Goal: Find specific page/section: Find specific page/section

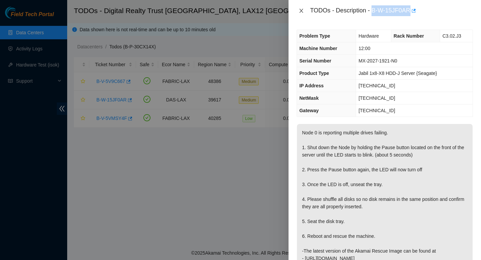
click at [304, 13] on button "Close" at bounding box center [301, 11] width 9 height 6
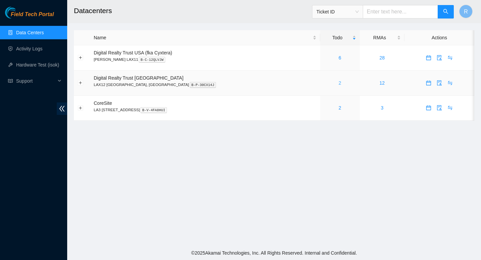
click at [339, 82] on link "2" at bounding box center [340, 82] width 3 height 5
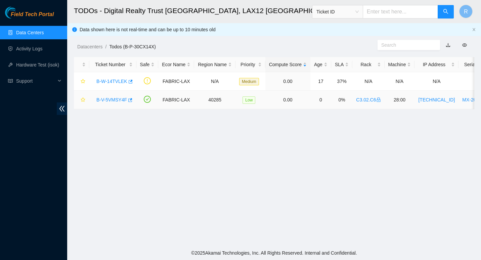
click at [112, 98] on link "B-V-5VMSY4F" at bounding box center [112, 99] width 31 height 5
